Goal: Transaction & Acquisition: Purchase product/service

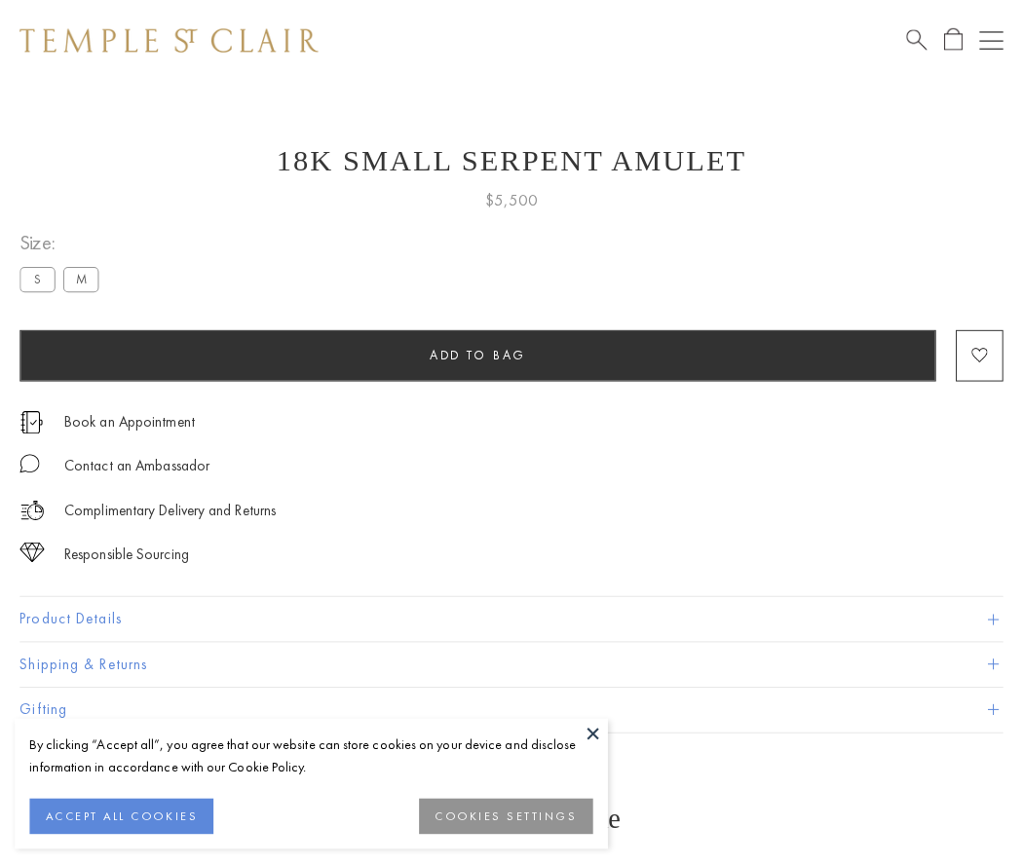
scroll to position [24, 0]
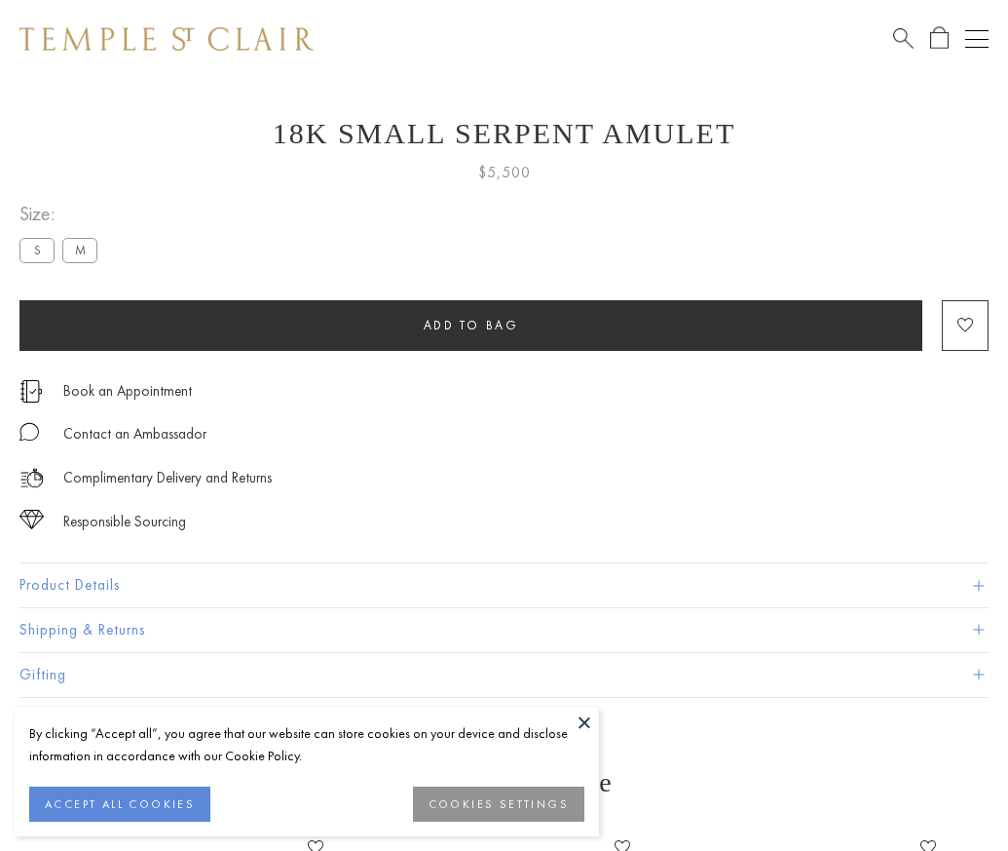
click at [471, 324] on span "Add to bag" at bounding box center [471, 325] width 95 height 17
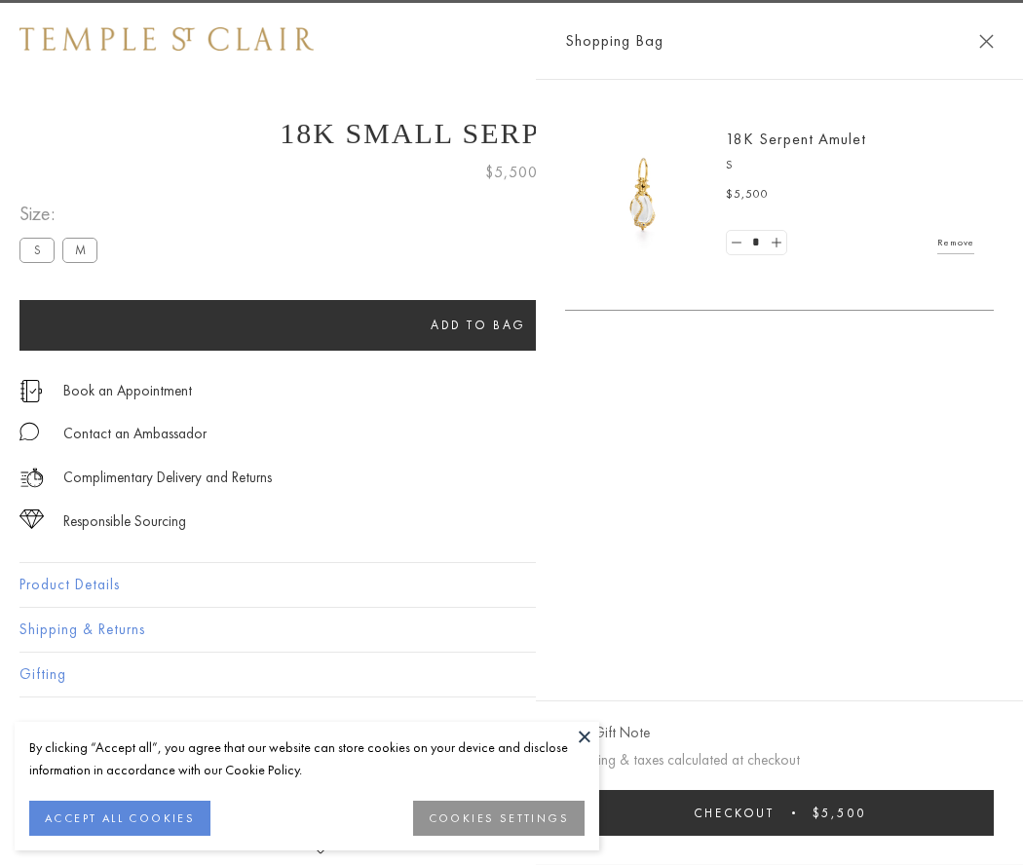
click at [792, 813] on button "Checkout $5,500" at bounding box center [779, 813] width 429 height 46
